Goal: Answer question/provide support: Share knowledge or assist other users

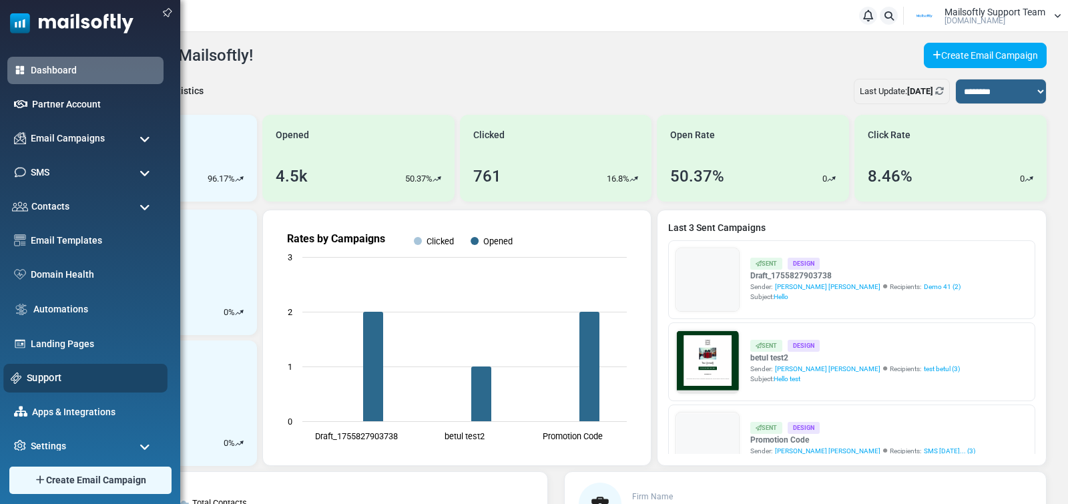
click at [42, 374] on link "Support" at bounding box center [93, 377] width 133 height 15
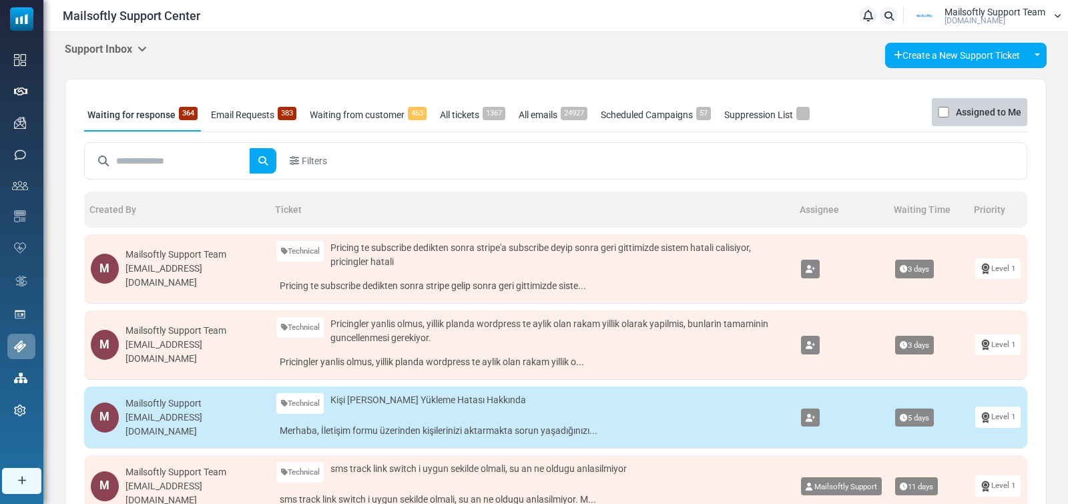
click at [144, 45] on icon at bounding box center [141, 48] width 9 height 11
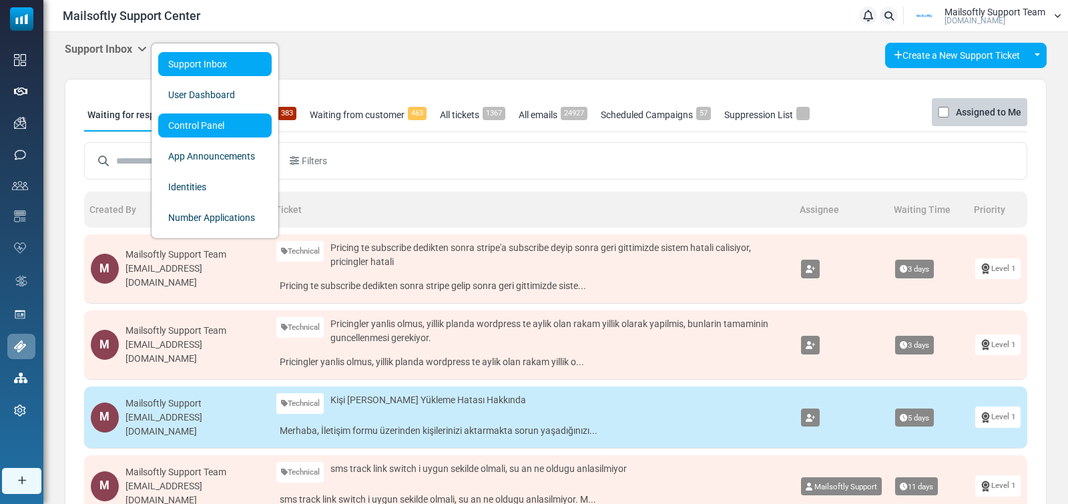
click at [190, 127] on link "Control Panel" at bounding box center [214, 125] width 113 height 24
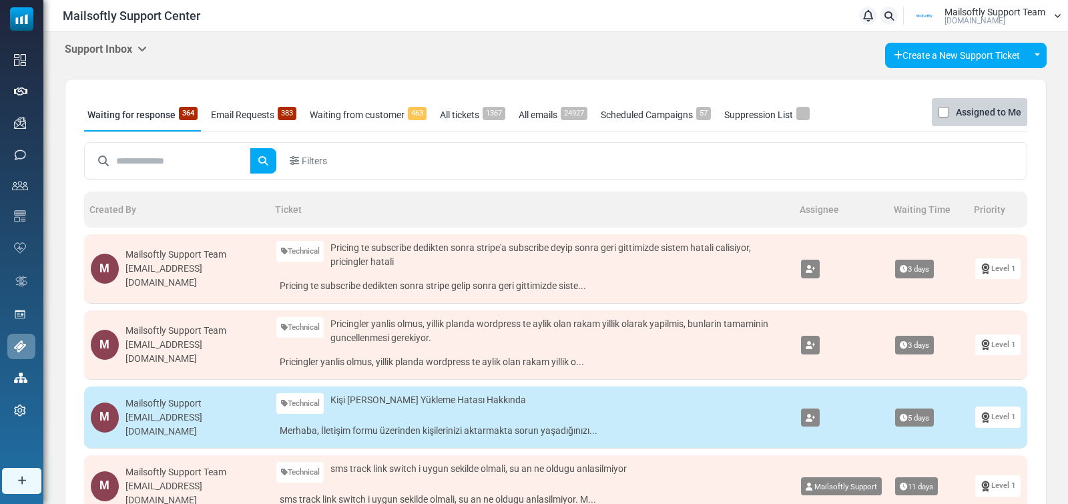
click at [148, 162] on input "text" at bounding box center [183, 160] width 134 height 25
click at [250, 148] on button "submit" at bounding box center [263, 160] width 27 height 25
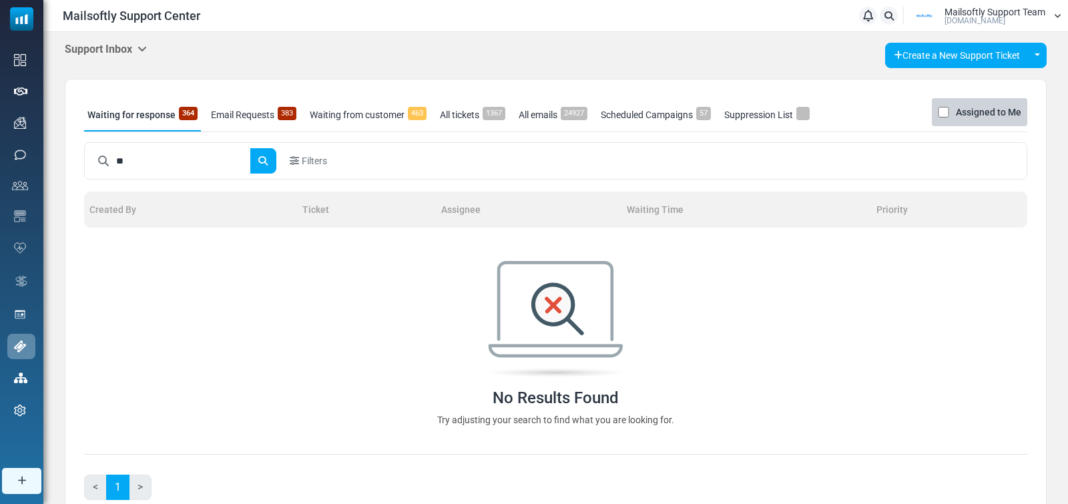
type input "*"
click at [368, 114] on body "Mailsoftly Support Center Notifications Mailsoftly Support Team [DOMAIN_NAME] P…" at bounding box center [534, 282] width 1068 height 564
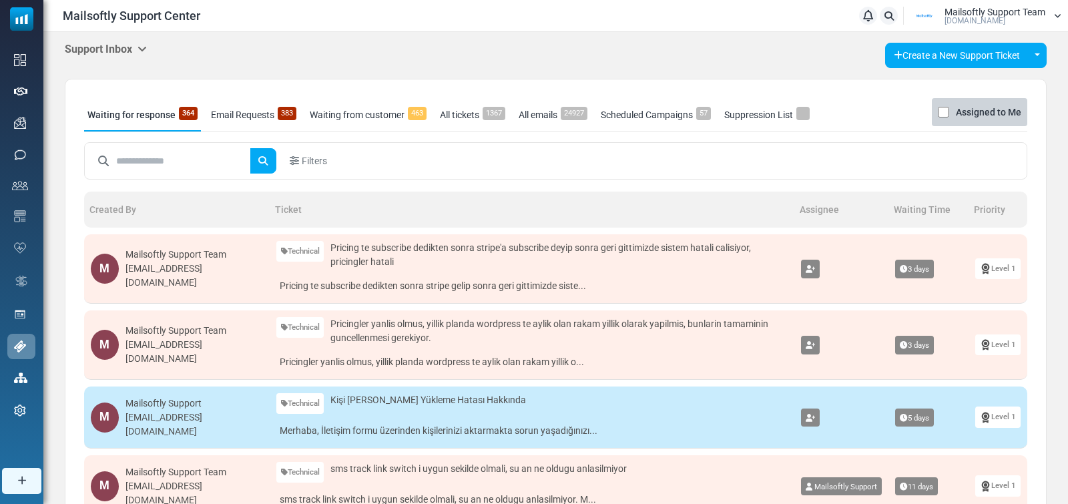
click at [169, 160] on input "text" at bounding box center [183, 160] width 134 height 25
type input "*****"
click at [250, 148] on button "submit" at bounding box center [263, 160] width 27 height 25
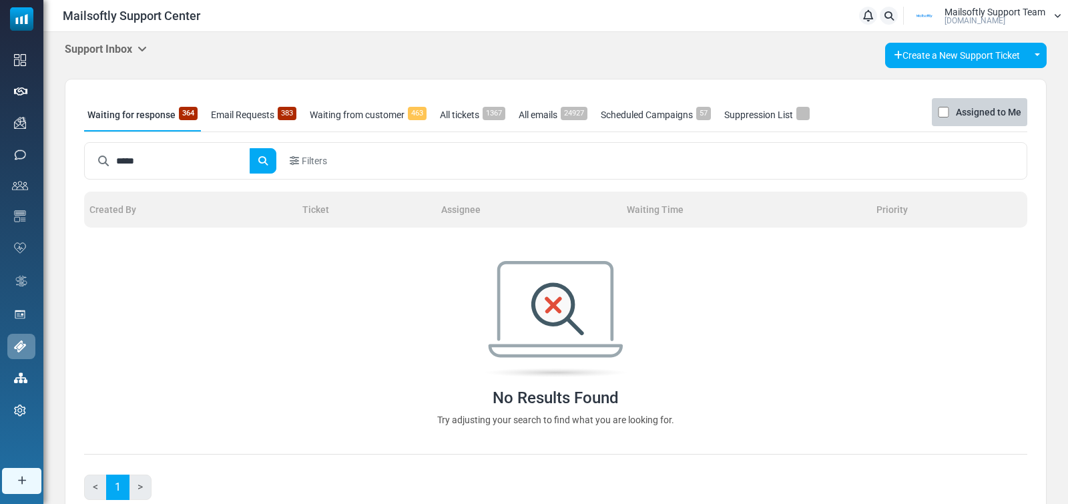
click at [464, 123] on link "All tickets 1367" at bounding box center [473, 114] width 72 height 33
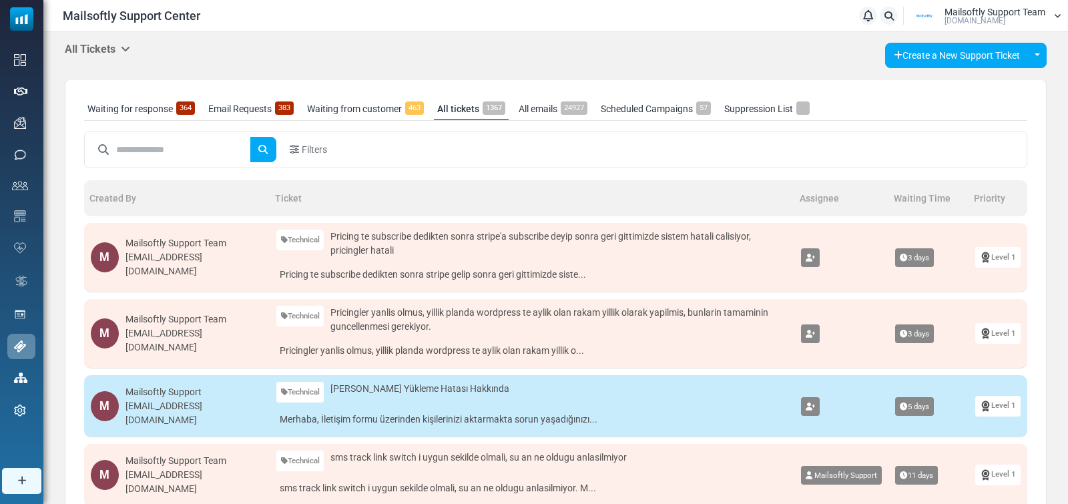
click at [154, 152] on input "text" at bounding box center [183, 149] width 134 height 25
click at [250, 137] on button "submit" at bounding box center [263, 149] width 27 height 25
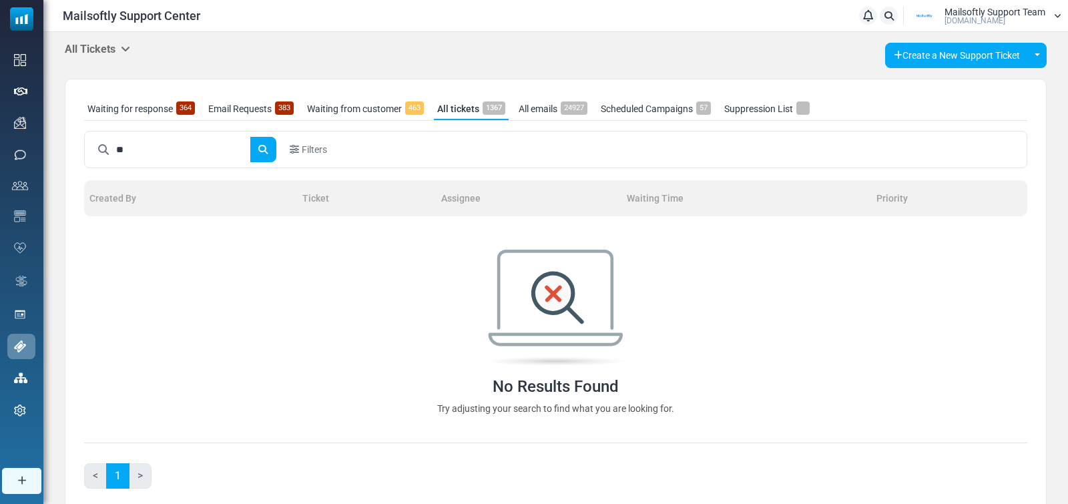
type input "*"
click at [318, 149] on body "Mailsoftly Support Center Notifications Mailsoftly Support Team Mailsoftly.Com …" at bounding box center [534, 276] width 1068 height 553
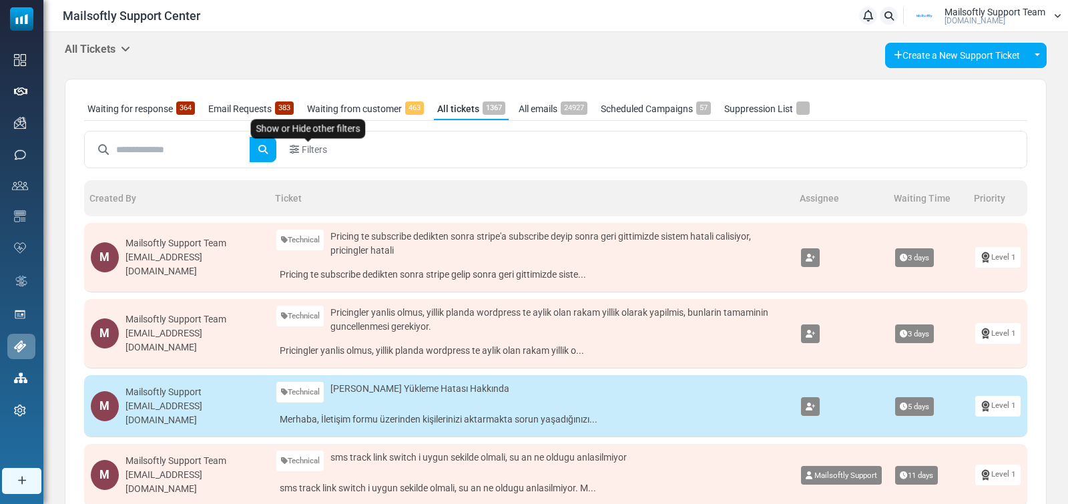
click at [326, 151] on span "Filters" at bounding box center [314, 150] width 25 height 14
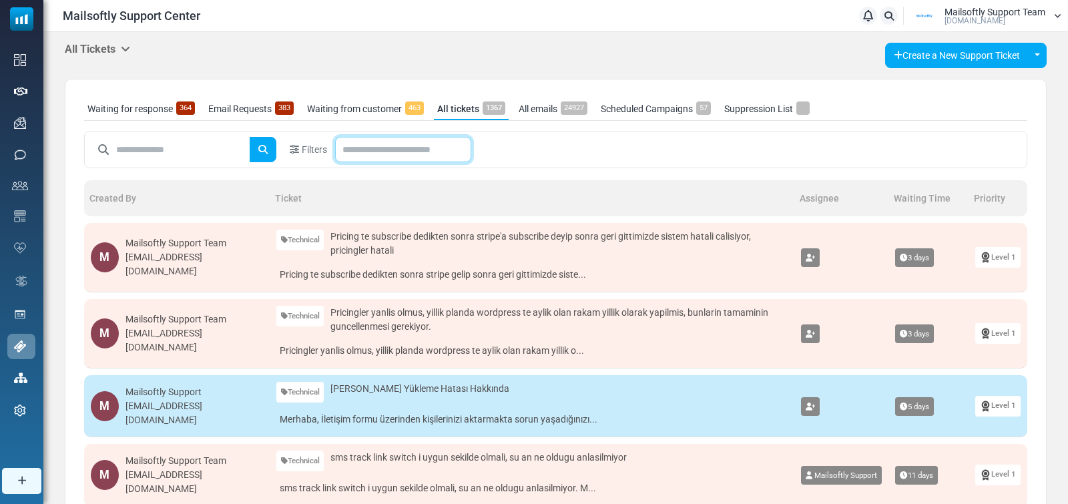
click at [406, 151] on input "text" at bounding box center [403, 149] width 136 height 25
type input "**********"
click at [250, 137] on button "submit" at bounding box center [263, 149] width 27 height 25
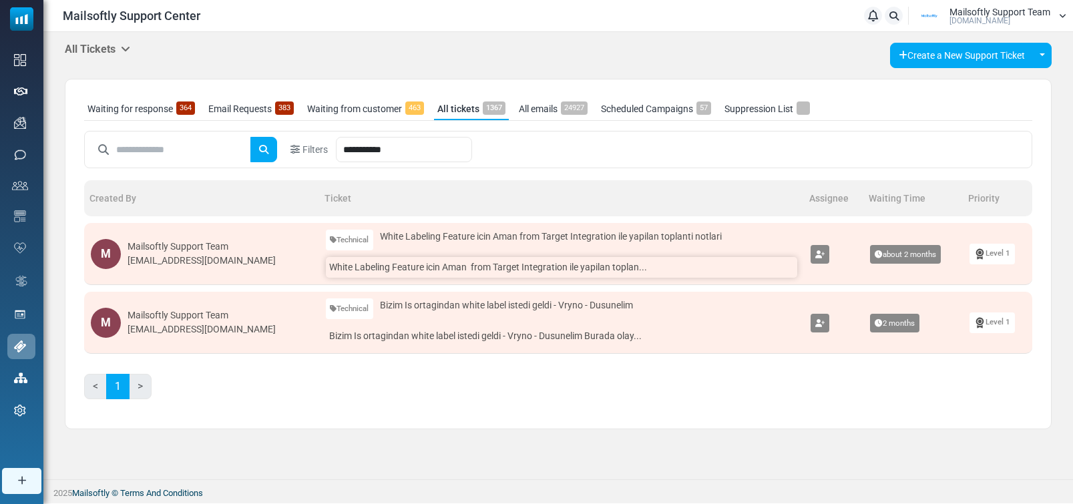
click at [588, 276] on link "White Labeling Feature icin Aman from Target Integration ile yapilan toplan..." at bounding box center [562, 267] width 472 height 21
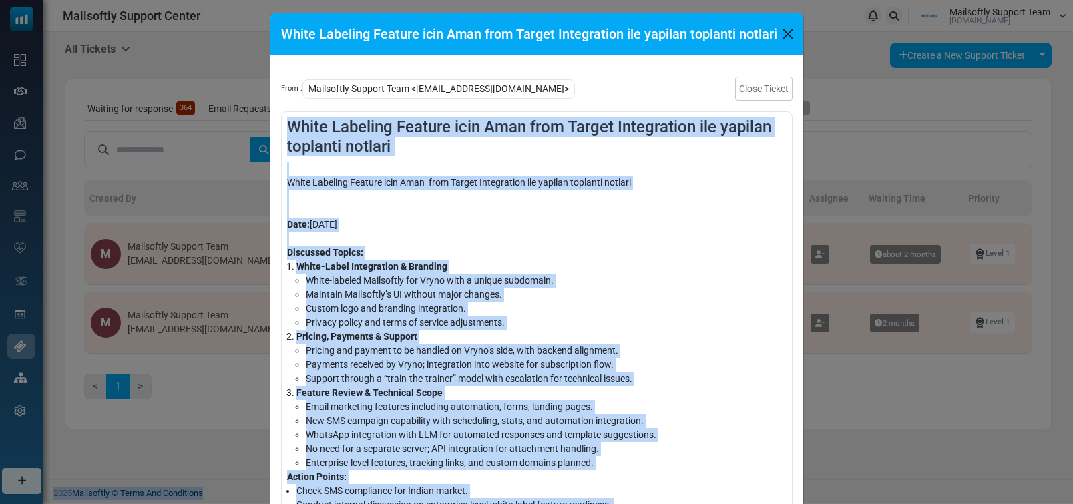
scroll to position [164, 0]
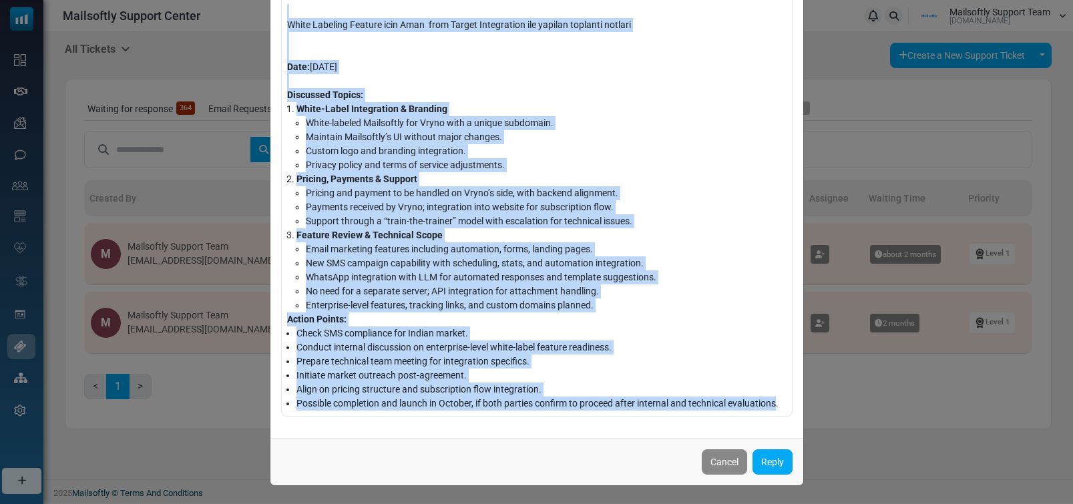
drag, startPoint x: 287, startPoint y: 123, endPoint x: 775, endPoint y: 408, distance: 565.4
click at [776, 408] on div "White Labeling Feature icin Aman from Target Integration ile yapilan toplanti n…" at bounding box center [536, 185] width 511 height 463
click at [742, 340] on li "Conduct internal discussion on enterprise-level white-label feature readiness." at bounding box center [541, 347] width 490 height 14
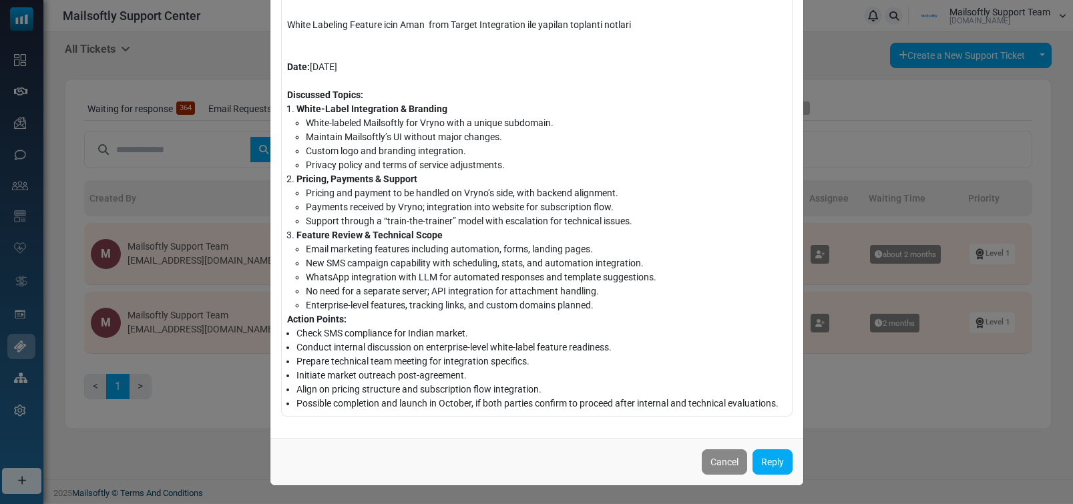
scroll to position [0, 0]
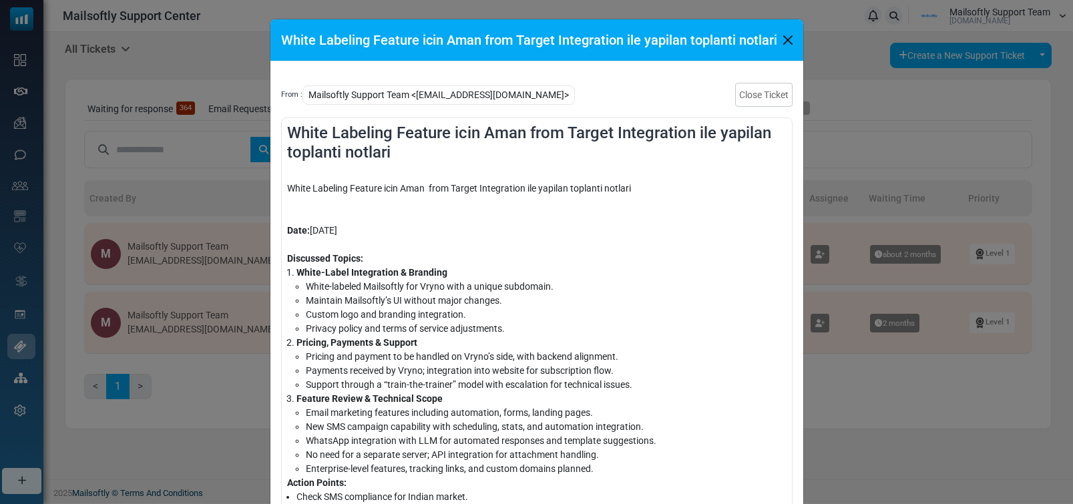
click at [788, 41] on button "Close" at bounding box center [788, 40] width 20 height 20
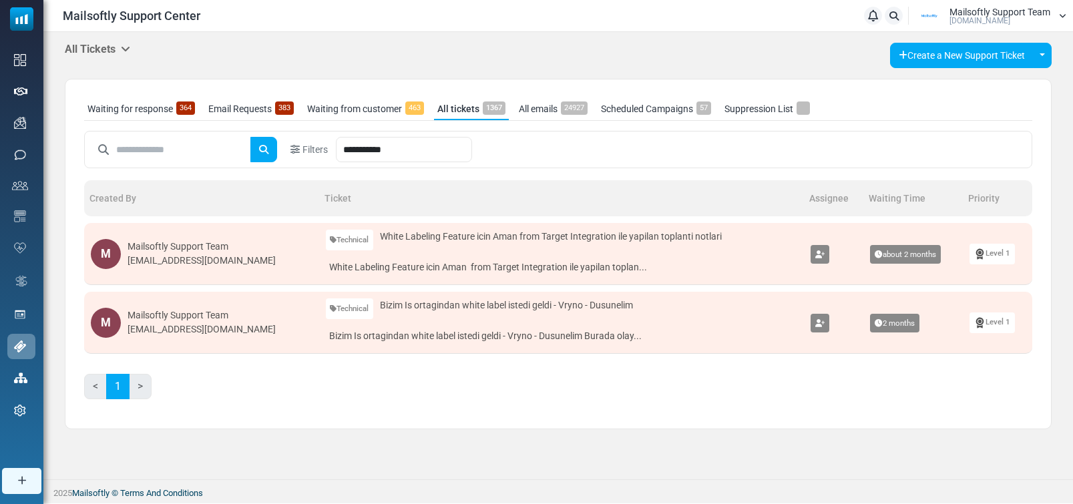
click at [178, 265] on div "[EMAIL_ADDRESS][DOMAIN_NAME]" at bounding box center [201, 261] width 148 height 14
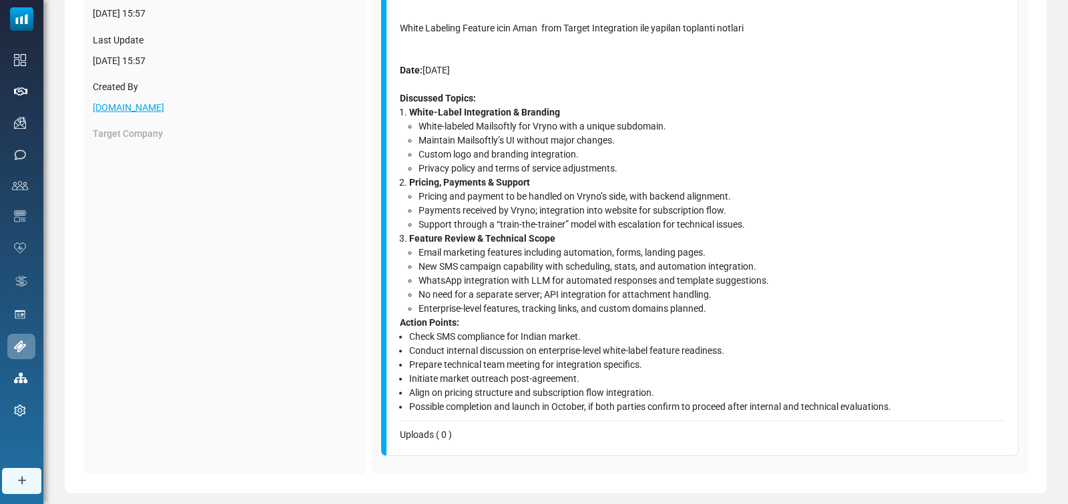
scroll to position [274, 0]
